Goal: Find contact information: Find contact information

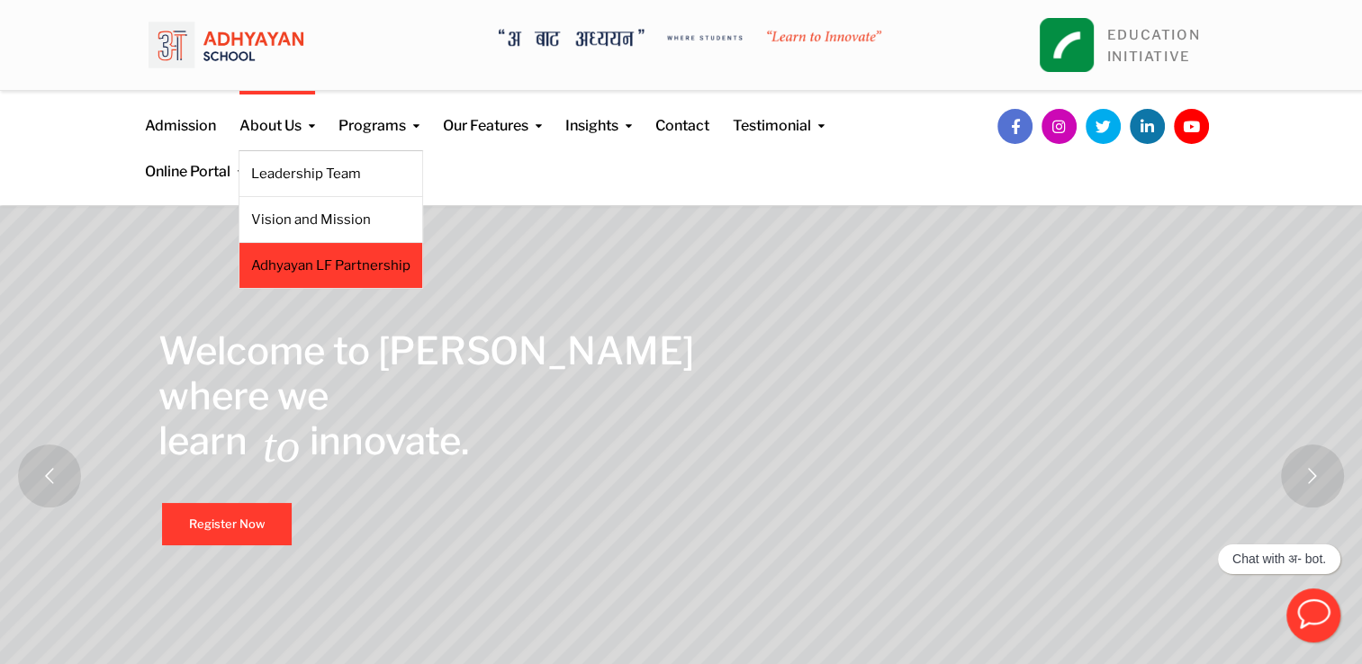
click at [326, 261] on link "Adhyayan LF Partnership" at bounding box center [330, 266] width 159 height 20
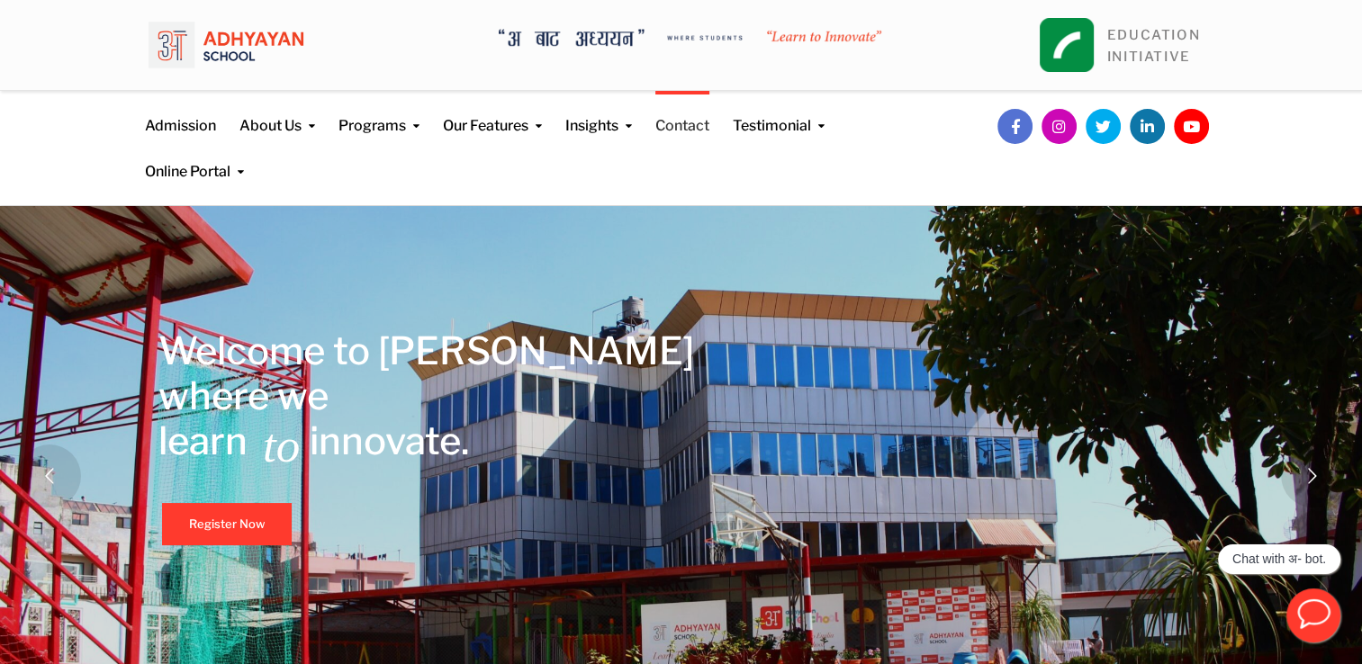
click at [694, 133] on link "Contact" at bounding box center [682, 114] width 54 height 46
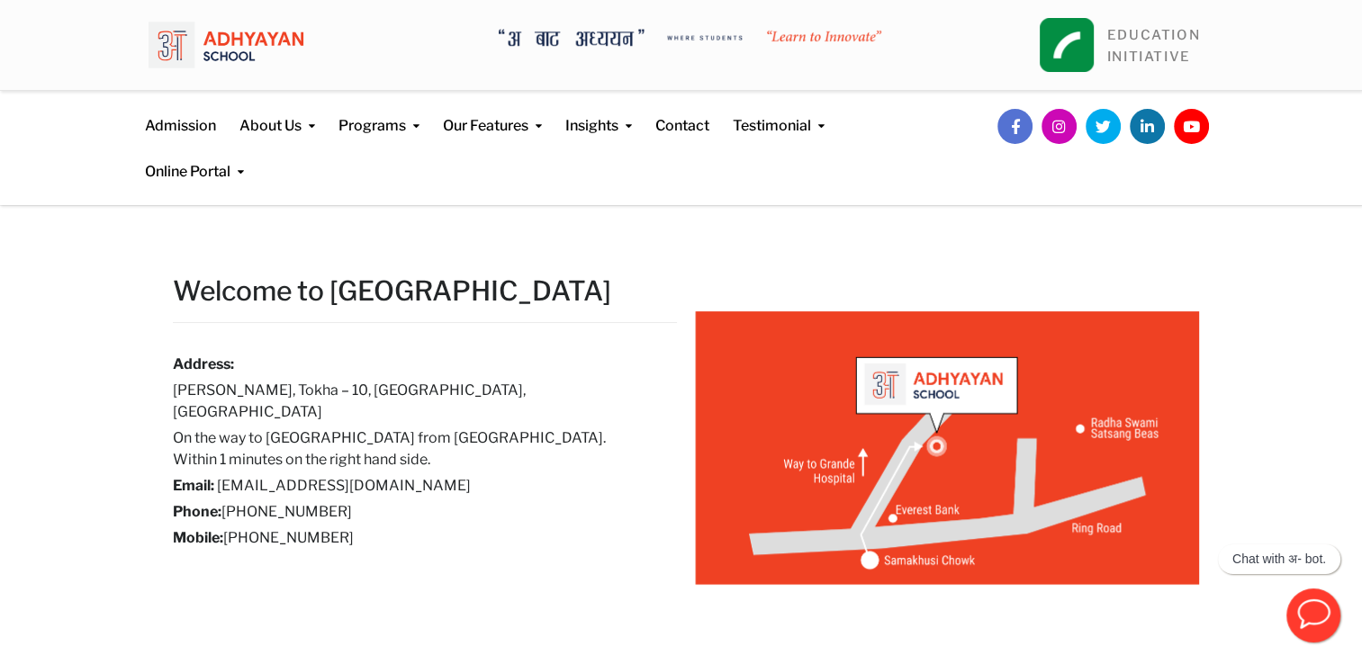
click at [274, 47] on img at bounding box center [226, 45] width 155 height 63
